Goal: Complete application form

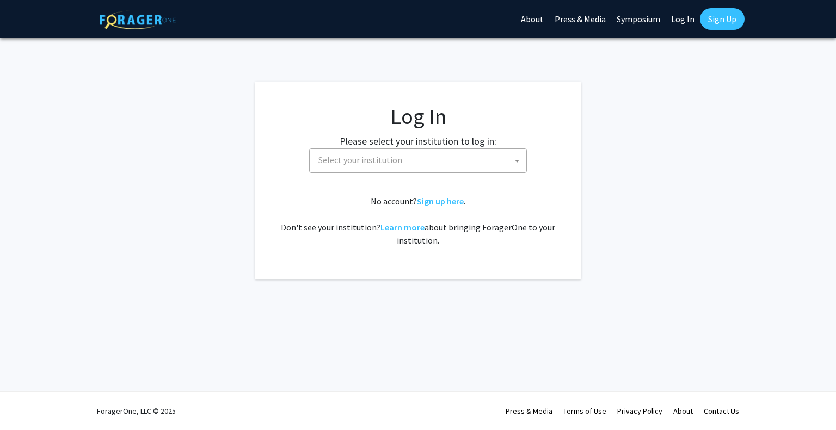
select select
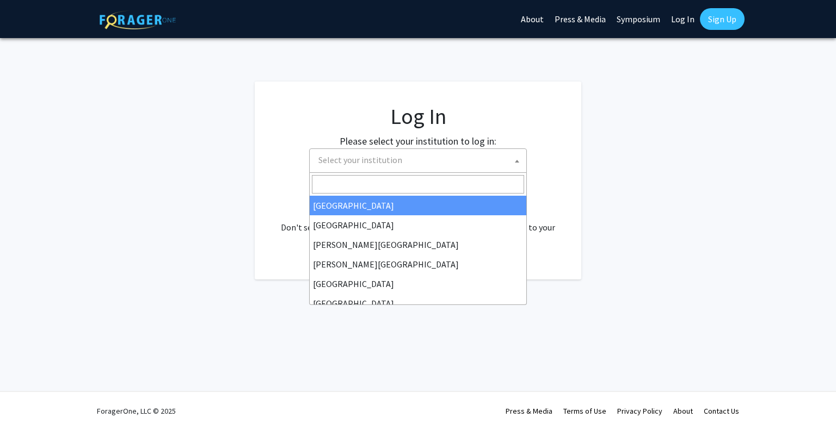
click at [368, 165] on span "Select your institution" at bounding box center [360, 160] width 84 height 11
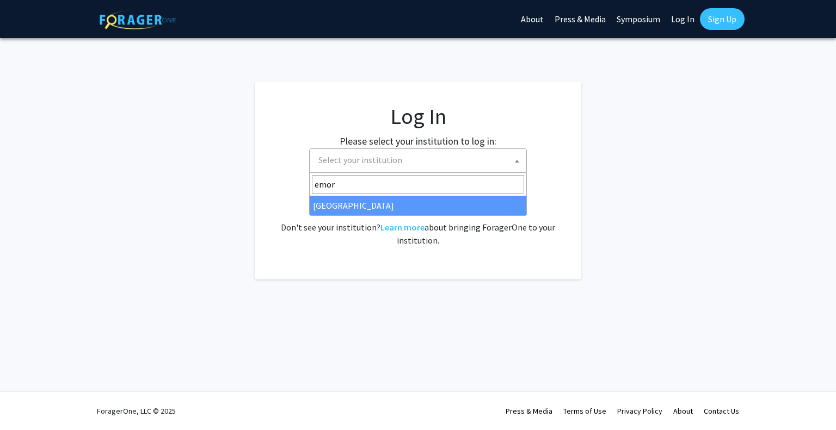
type input "emory"
select select "12"
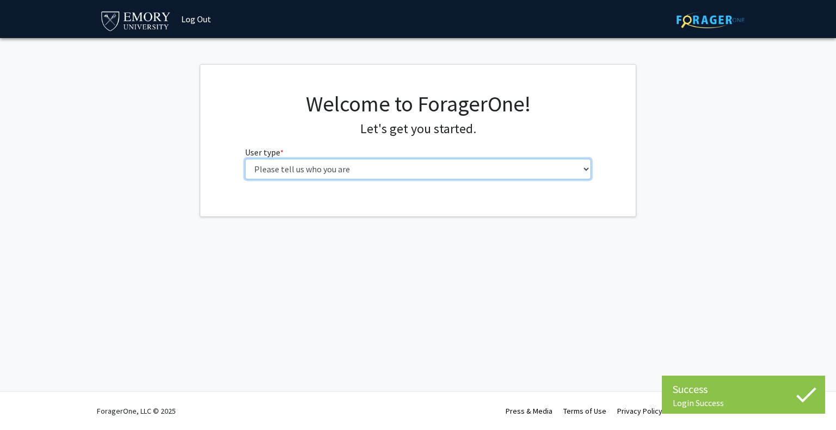
click at [385, 174] on select "Please tell us who you are Undergraduate Student Master's Student Doctoral Cand…" at bounding box center [418, 169] width 347 height 21
select select "3: doc"
click at [245, 159] on select "Please tell us who you are Undergraduate Student Master's Student Doctoral Cand…" at bounding box center [418, 169] width 347 height 21
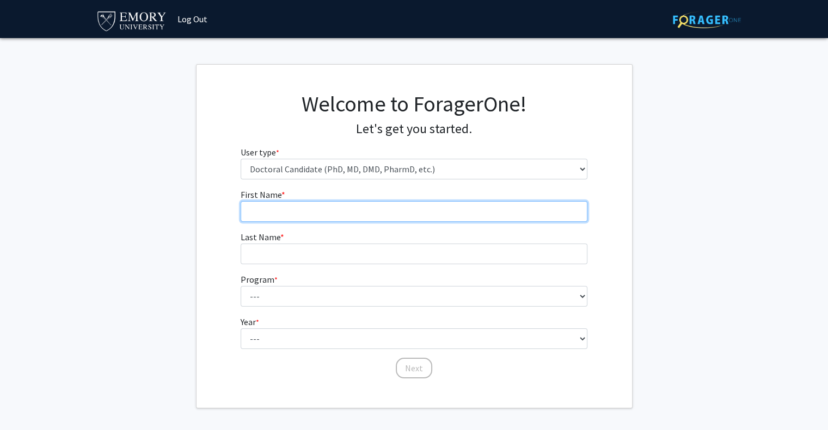
click at [435, 213] on input "First Name * required" at bounding box center [414, 211] width 347 height 21
type input "Sara"
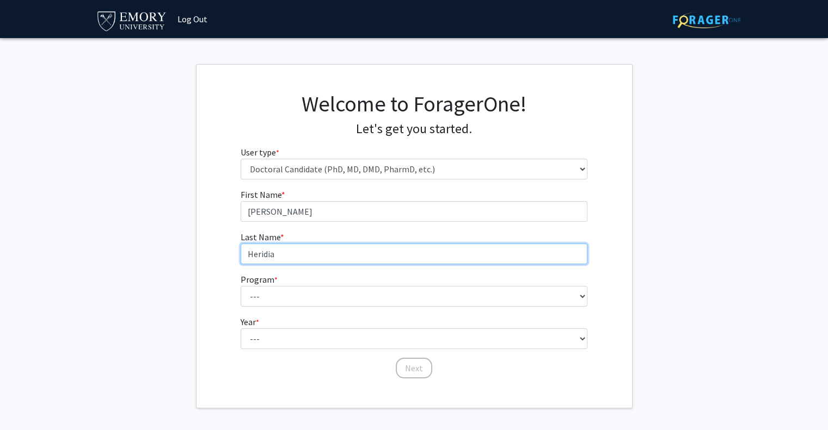
type input "Heridia"
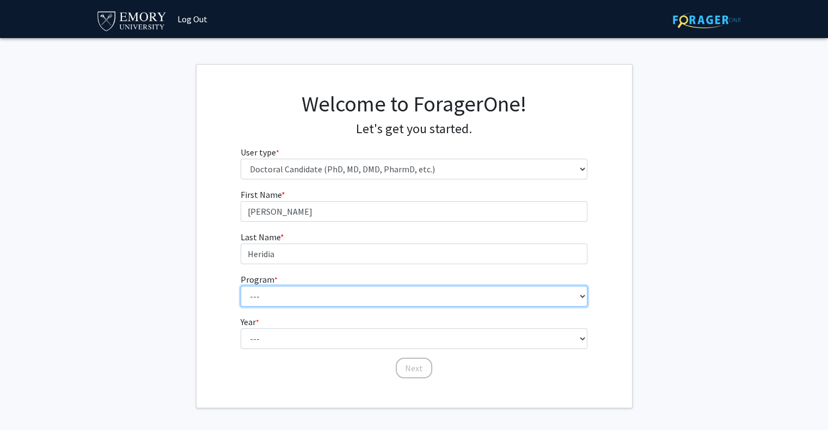
click at [270, 294] on select "--- Accounting African American Studies Anthropology Anthropology Art History A…" at bounding box center [414, 296] width 347 height 21
select select "100: 184"
click at [241, 286] on select "--- Accounting African American Studies Anthropology Anthropology Art History A…" at bounding box center [414, 296] width 347 height 21
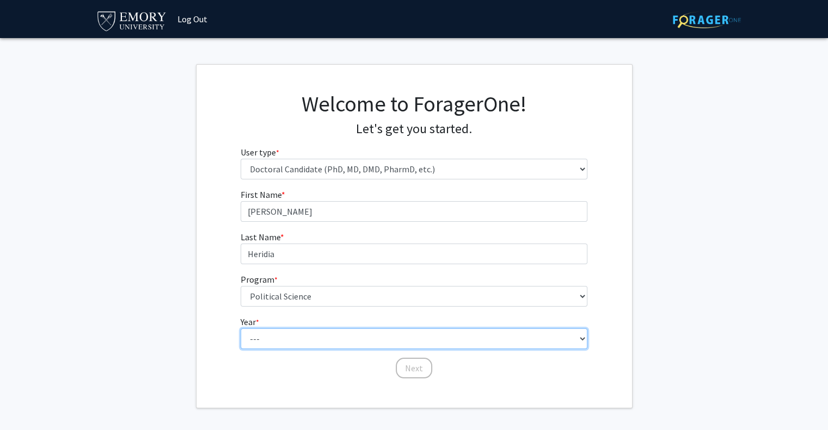
click at [274, 332] on select "--- First Year Second Year Third Year Fourth Year Fifth Year Sixth Year Seventh…" at bounding box center [414, 339] width 347 height 21
select select "6: sixth_year"
click at [241, 329] on select "--- First Year Second Year Third Year Fourth Year Fifth Year Sixth Year Seventh…" at bounding box center [414, 339] width 347 height 21
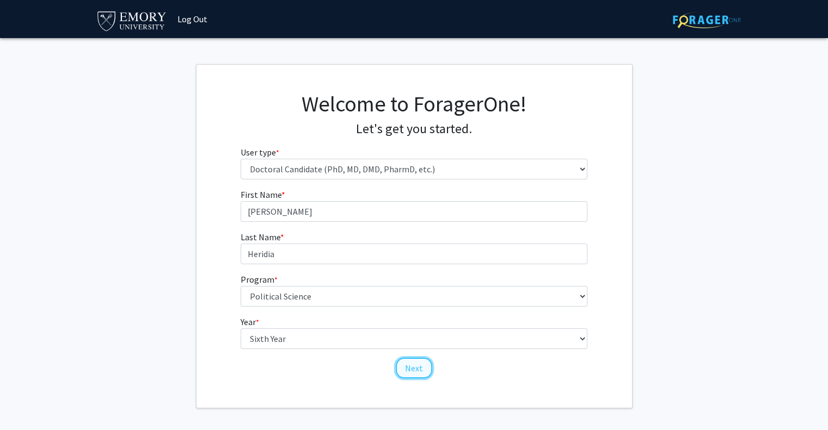
click at [414, 369] on button "Next" at bounding box center [414, 368] width 36 height 21
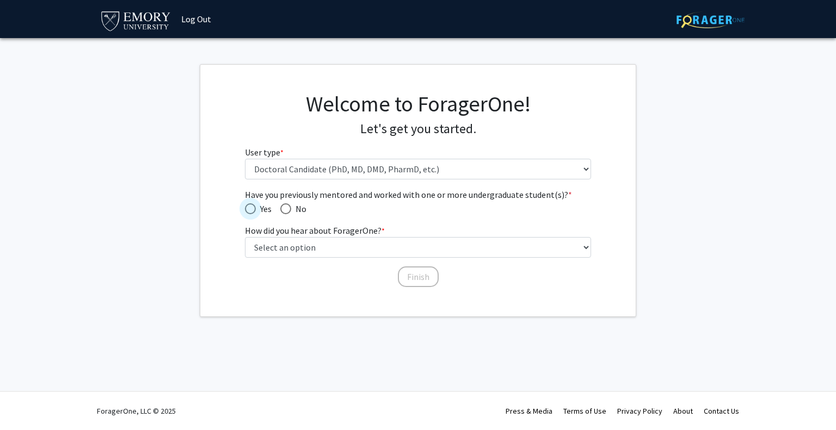
click at [257, 204] on span "Yes" at bounding box center [264, 208] width 16 height 13
click at [256, 204] on input "Yes" at bounding box center [250, 209] width 11 height 11
radio input "true"
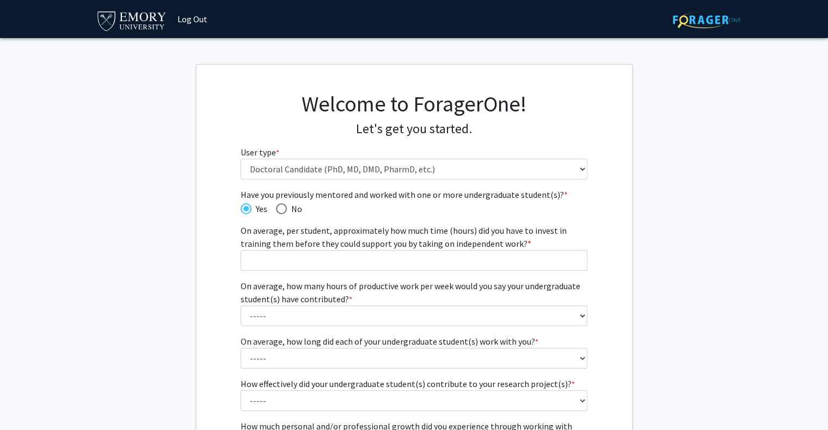
click at [201, 241] on div "Have you previously mentored and worked with one or more undergraduate student(…" at bounding box center [413, 364] width 435 height 352
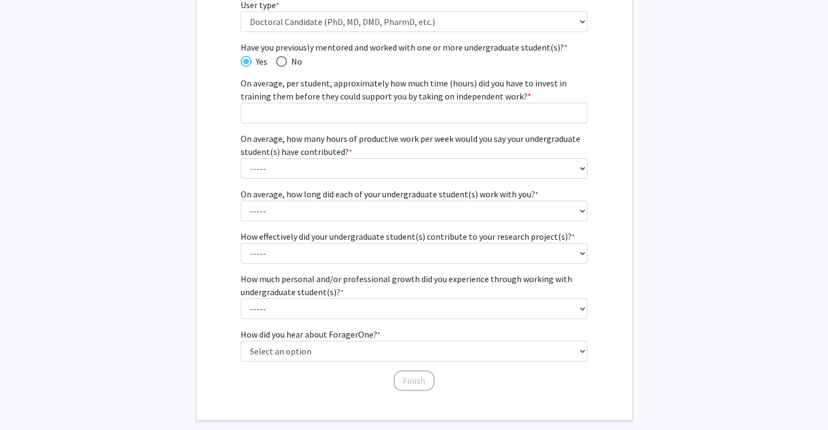
scroll to position [113, 0]
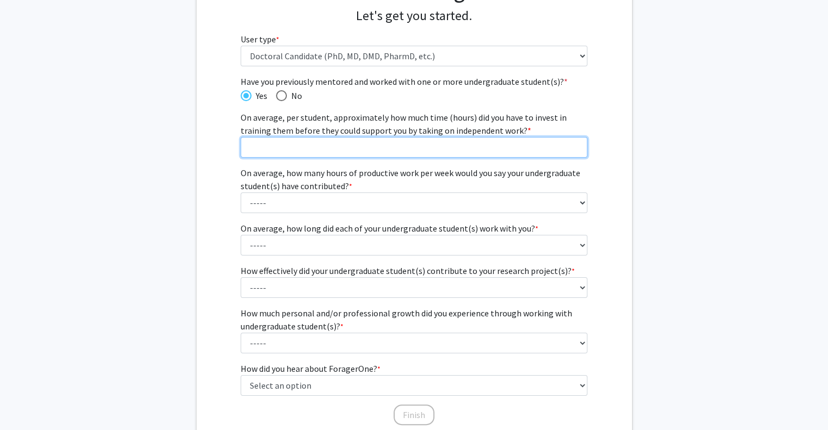
click at [390, 145] on input "On average, per student, approximately how much time (hours) did you have to in…" at bounding box center [414, 147] width 347 height 21
type input "10"
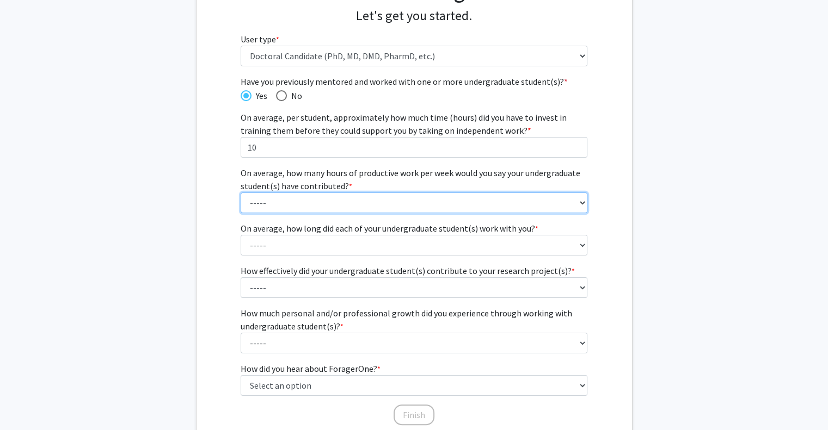
click at [311, 204] on select "----- 1 - 5 hours 6 - 10 hours 11 - 15 hours 16 - 20 hours 21 - 30 hours 31 - 4…" at bounding box center [414, 203] width 347 height 21
select select "2: 6 - 10 hours"
click at [241, 193] on select "----- 1 - 5 hours 6 - 10 hours 11 - 15 hours 16 - 20 hours 21 - 30 hours 31 - 4…" at bounding box center [414, 203] width 347 height 21
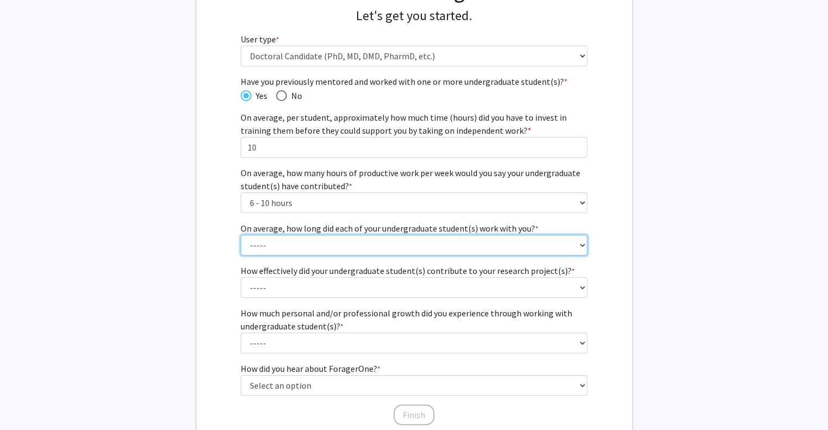
click at [296, 250] on select "----- 1 - 3 months 3 - 6 months 6 months - 1 year 1 - 2 years 2 - 3 years 3 - 4…" at bounding box center [414, 245] width 347 height 21
select select "4: 1 - 2 years"
click at [241, 235] on select "----- 1 - 3 months 3 - 6 months 6 months - 1 year 1 - 2 years 2 - 3 years 3 - 4…" at bounding box center [414, 245] width 347 height 21
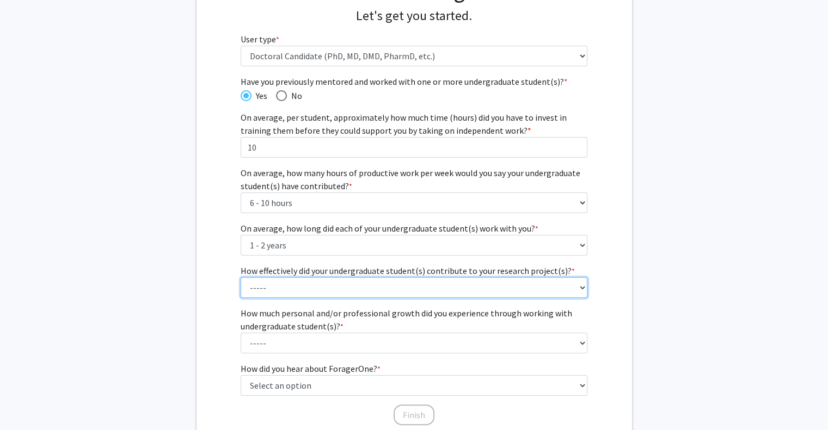
click at [307, 287] on select "----- 1 (Minimally) 2 3 (Moderately) 4 5 (Significantly)" at bounding box center [414, 288] width 347 height 21
select select "5: 5"
click at [241, 278] on select "----- 1 (Minimally) 2 3 (Moderately) 4 5 (Significantly)" at bounding box center [414, 288] width 347 height 21
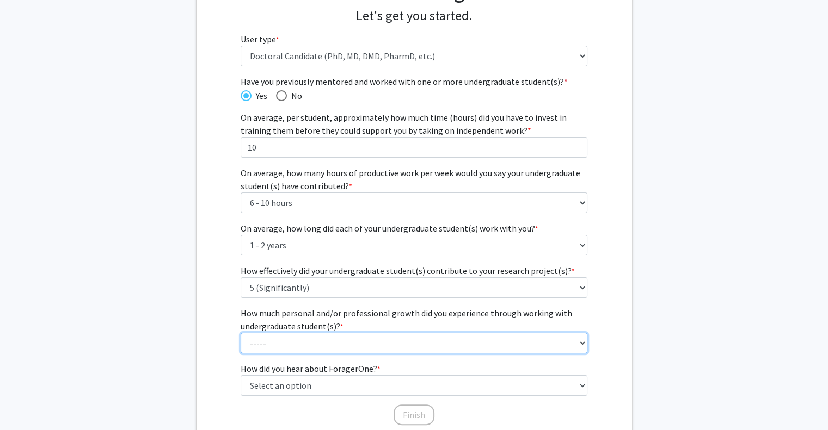
click at [306, 339] on select "----- 1 (Minimal) 2 3 (Moderate) 4 5 (Significant)" at bounding box center [414, 343] width 347 height 21
select select "5: 5"
click at [241, 333] on select "----- 1 (Minimal) 2 3 (Moderate) 4 5 (Significant)" at bounding box center [414, 343] width 347 height 21
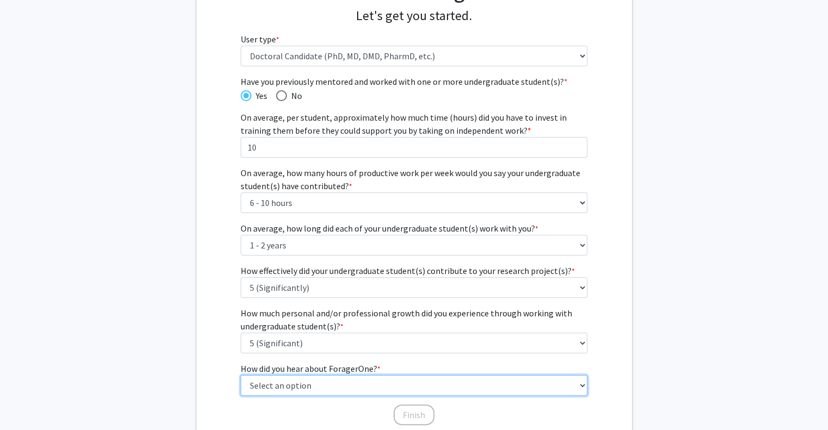
click at [285, 388] on select "Select an option Peer/student recommendation Faculty/staff recommendation Unive…" at bounding box center [414, 385] width 347 height 21
select select "2: faculty_recommendation"
click at [241, 375] on select "Select an option Peer/student recommendation Faculty/staff recommendation Unive…" at bounding box center [414, 385] width 347 height 21
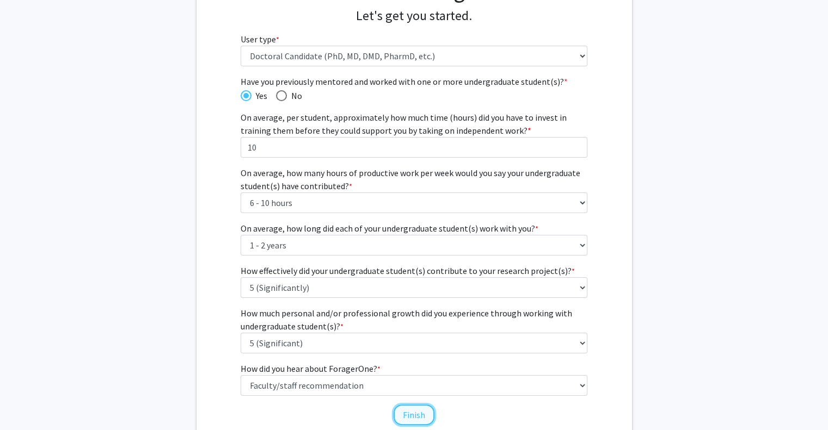
click at [410, 412] on button "Finish" at bounding box center [413, 415] width 41 height 21
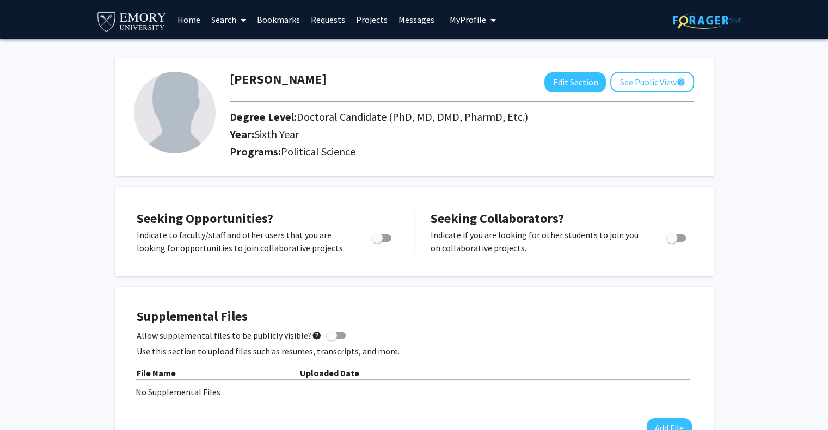
click at [361, 17] on link "Projects" at bounding box center [371, 20] width 42 height 38
click at [244, 16] on icon at bounding box center [243, 20] width 5 height 9
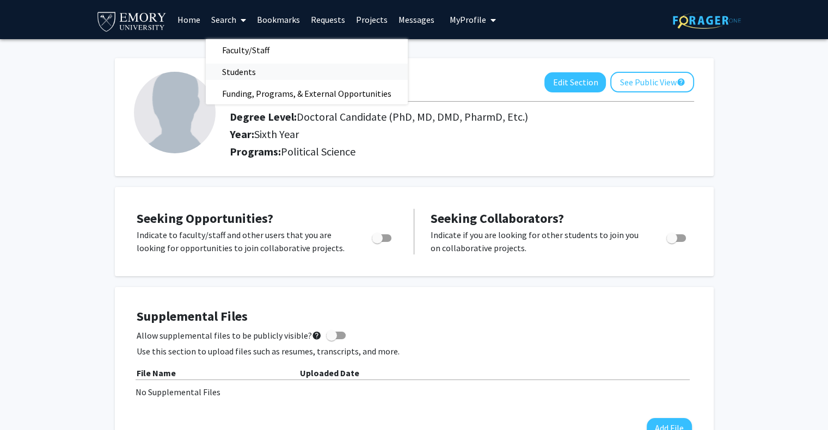
click at [257, 71] on span "Students" at bounding box center [239, 72] width 66 height 22
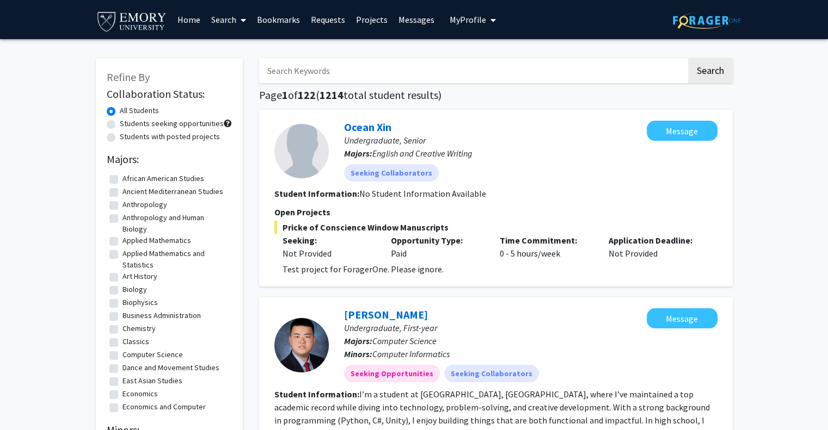
click at [183, 134] on label "Students with posted projects" at bounding box center [170, 136] width 100 height 11
click at [127, 134] on input "Students with posted projects" at bounding box center [123, 134] width 7 height 7
radio input "true"
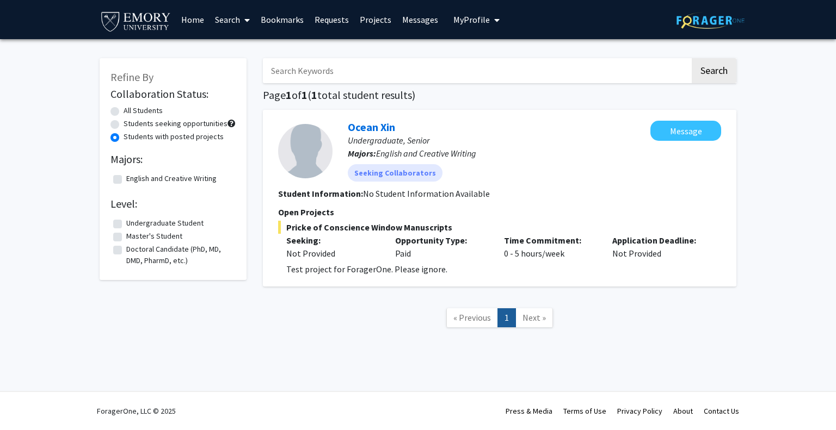
click at [178, 122] on label "Students seeking opportunities" at bounding box center [176, 123] width 104 height 11
click at [131, 122] on input "Students seeking opportunities" at bounding box center [127, 121] width 7 height 7
radio input "true"
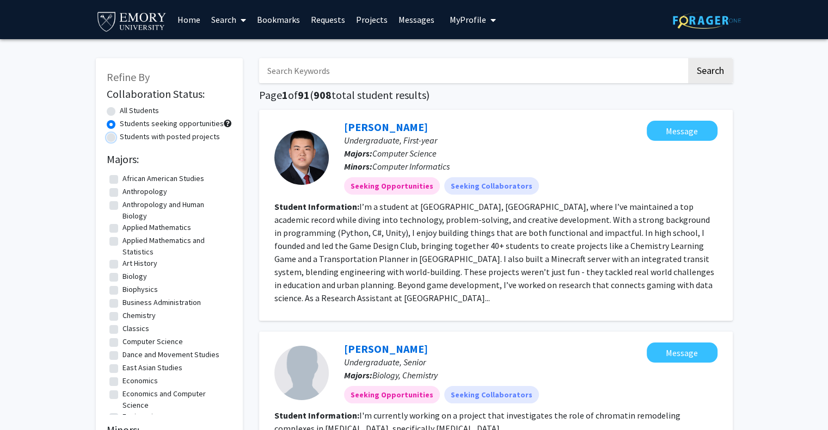
click at [120, 131] on input "Students with posted projects" at bounding box center [123, 134] width 7 height 7
radio input "true"
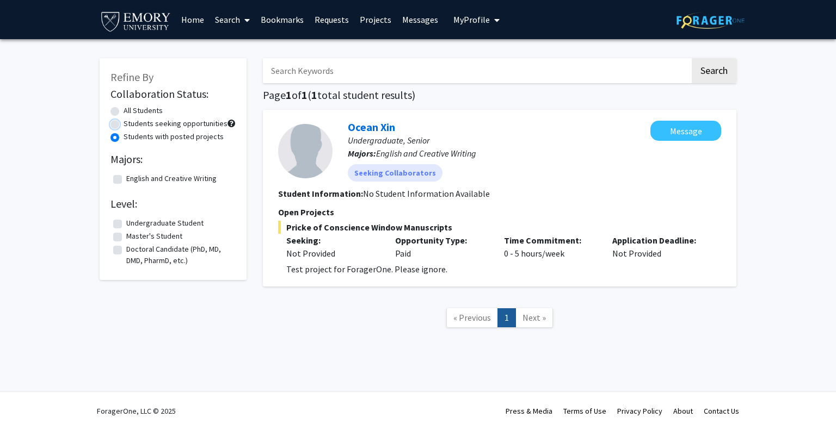
click at [124, 118] on input "Students seeking opportunities" at bounding box center [127, 121] width 7 height 7
radio input "true"
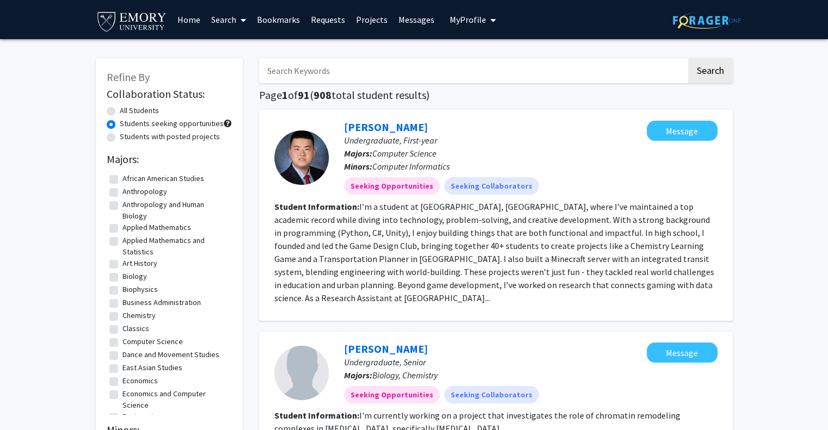
click at [198, 19] on link "Home" at bounding box center [189, 20] width 34 height 38
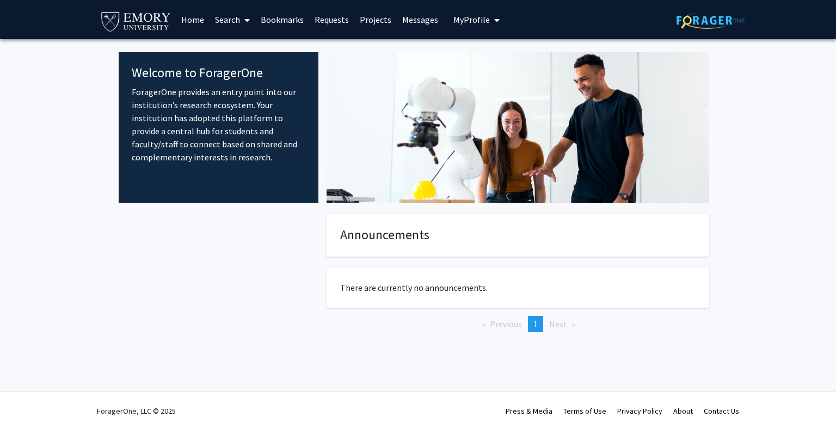
click at [374, 15] on link "Projects" at bounding box center [375, 20] width 42 height 38
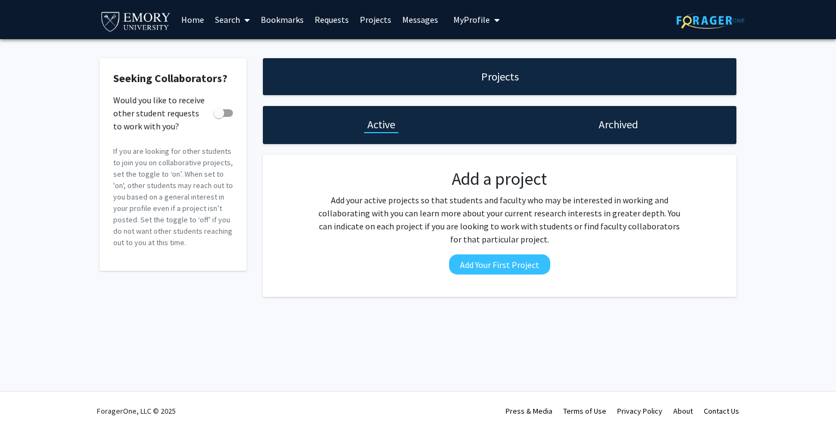
click at [494, 21] on icon "My profile dropdown to access profile and logout" at bounding box center [496, 20] width 5 height 9
